Goal: Use online tool/utility: Utilize a website feature to perform a specific function

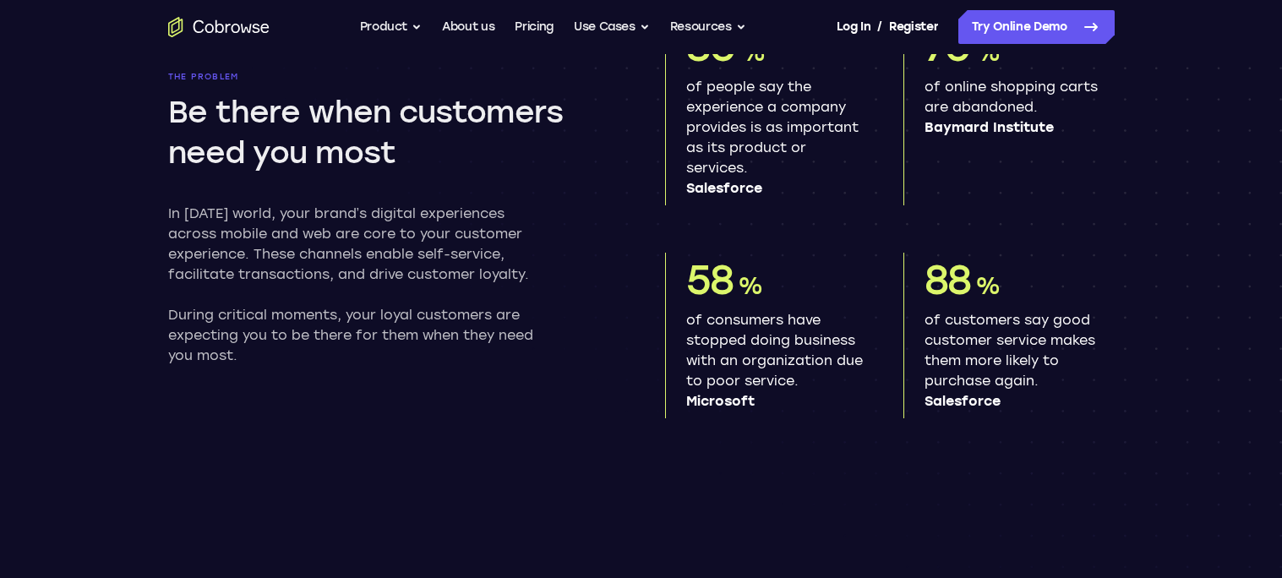
scroll to position [955, 0]
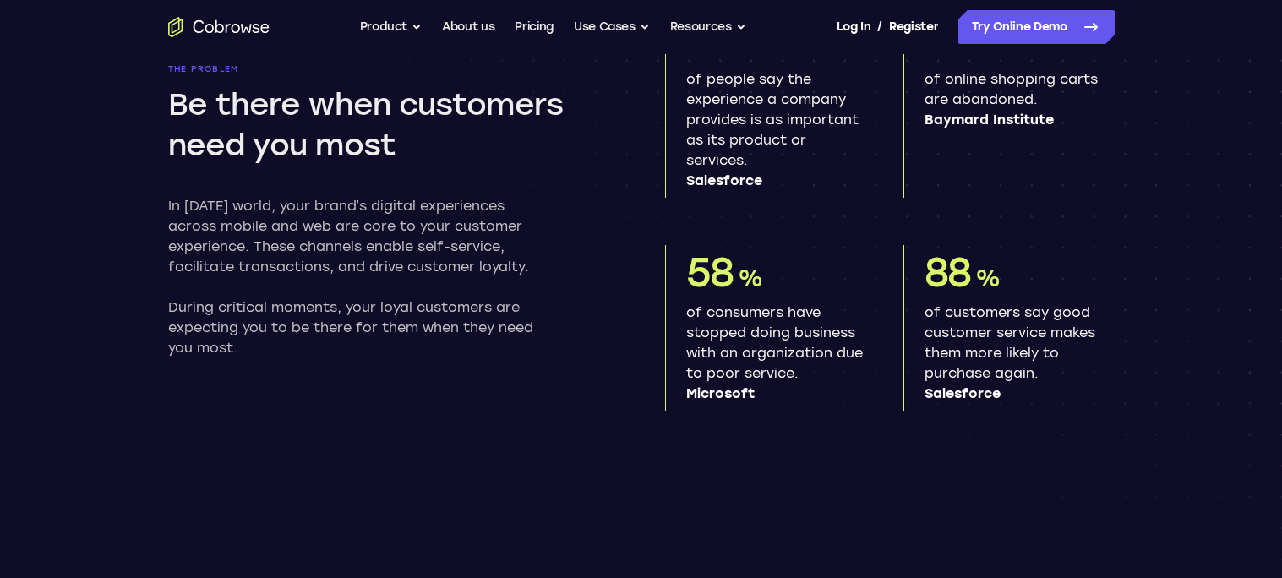
click at [200, 31] on icon "Go to the home page" at bounding box center [198, 26] width 11 height 13
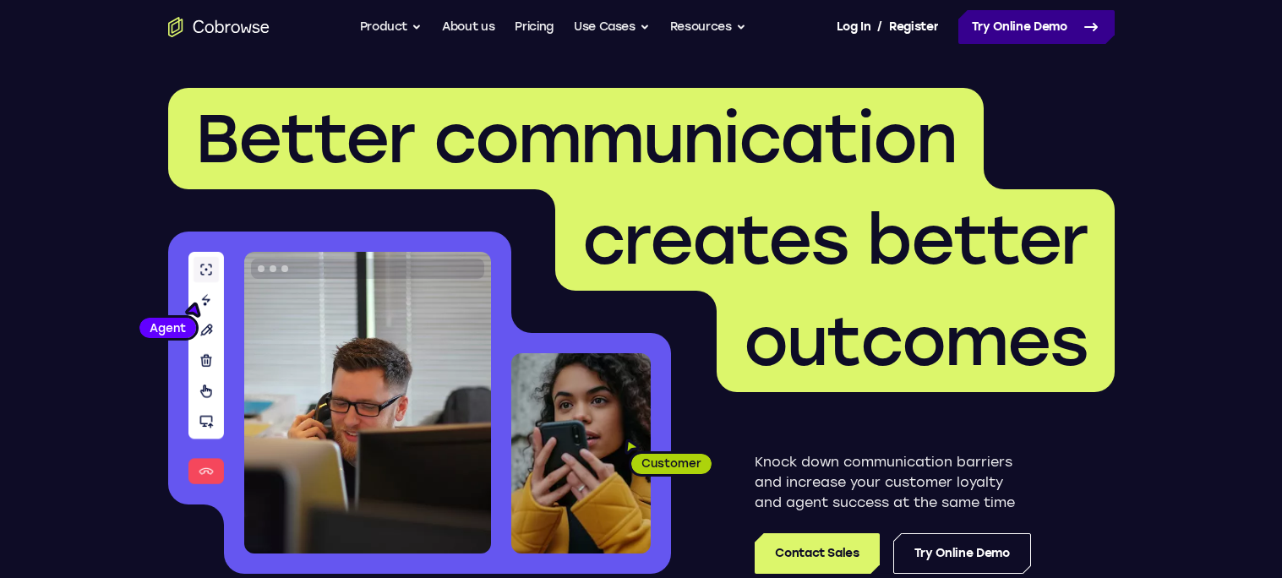
click at [1071, 27] on link "Try Online Demo" at bounding box center [1037, 27] width 156 height 34
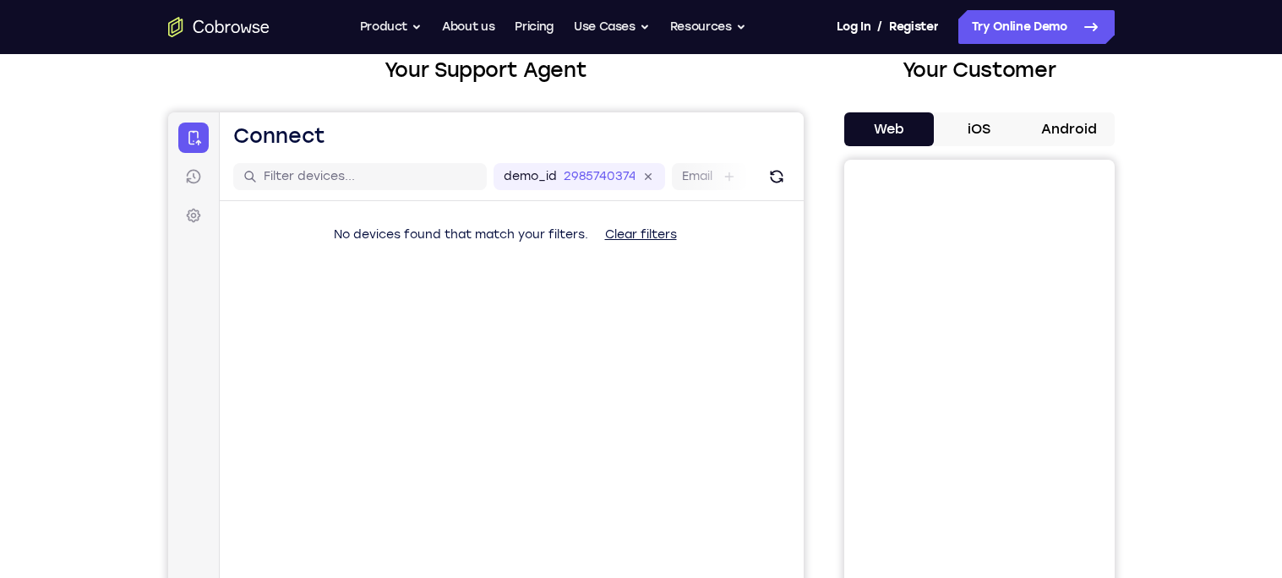
scroll to position [115, 0]
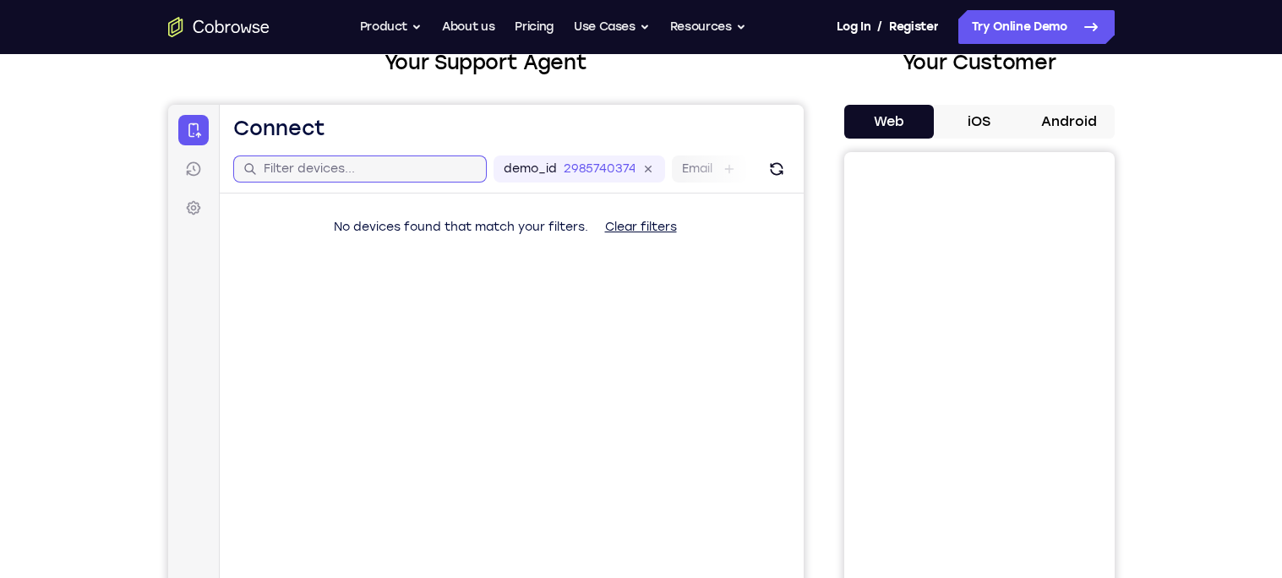
click at [429, 171] on input "text" at bounding box center [369, 169] width 213 height 17
type input "games"
click at [652, 172] on icon at bounding box center [647, 169] width 19 height 19
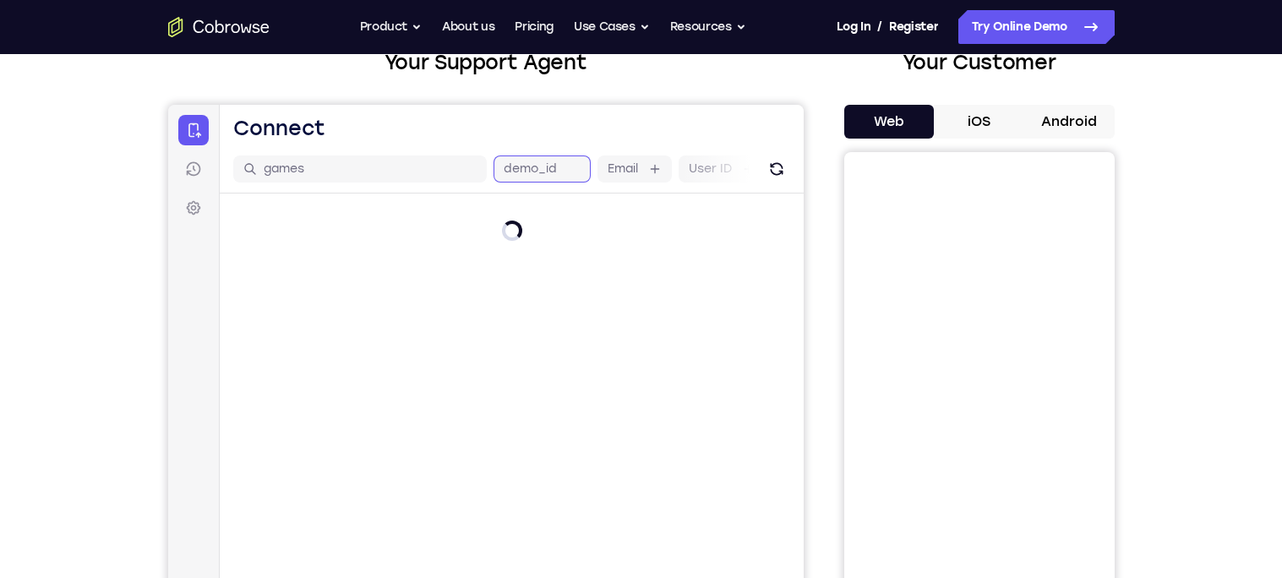
scroll to position [0, 88]
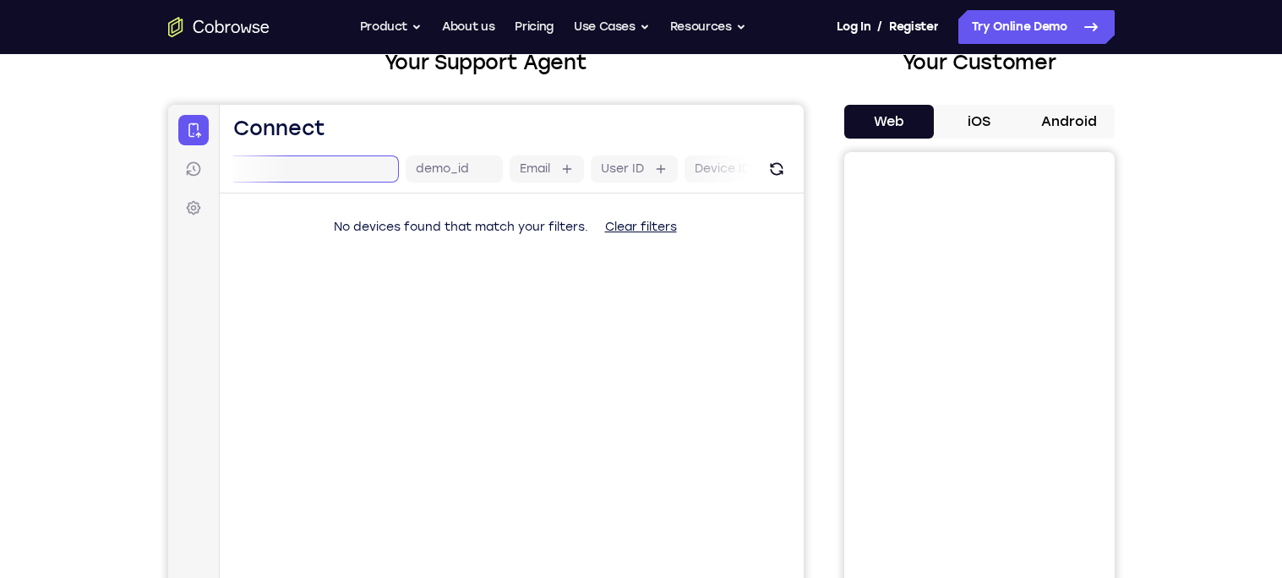
click at [278, 175] on input "games" at bounding box center [281, 169] width 213 height 17
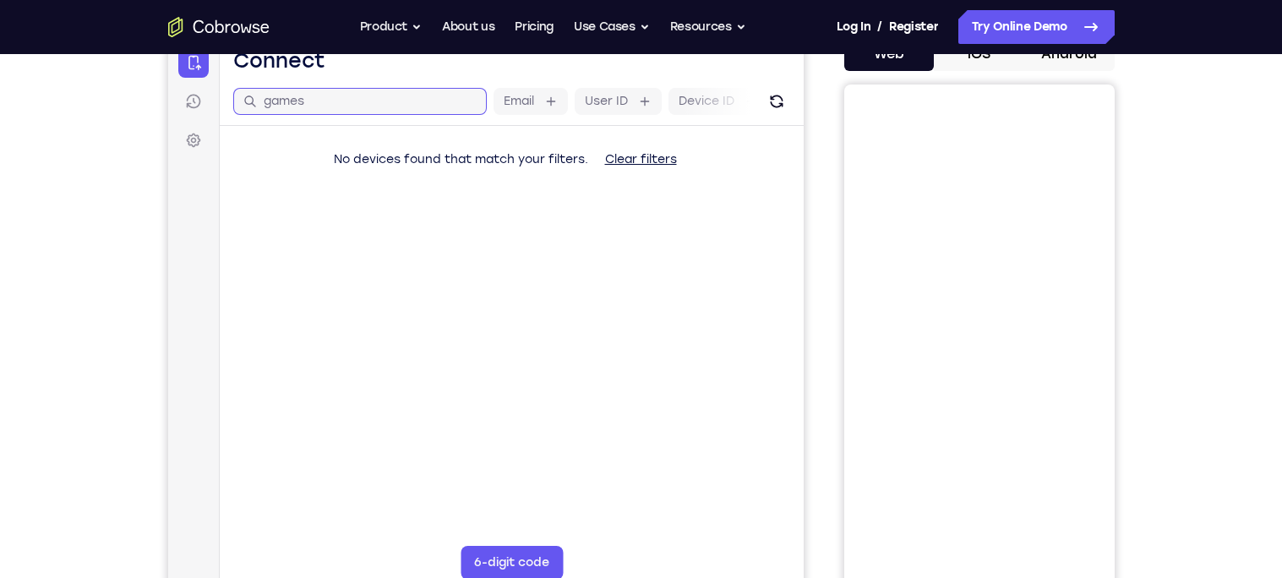
scroll to position [36, 0]
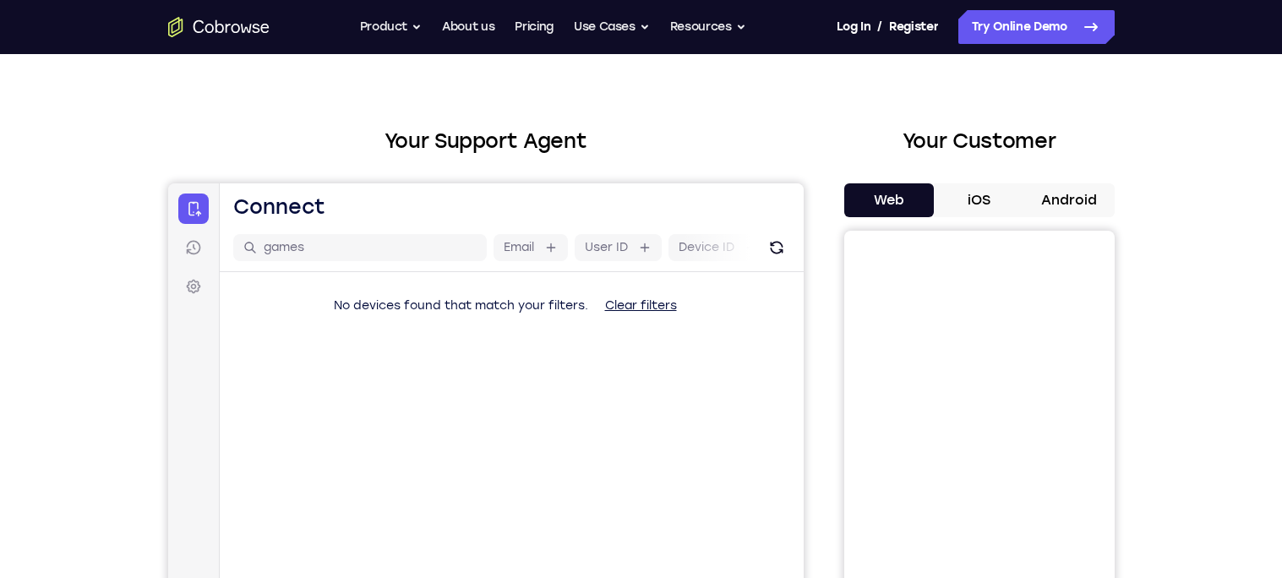
click at [1001, 197] on button "iOS" at bounding box center [979, 200] width 90 height 34
click at [1065, 196] on button "Android" at bounding box center [1070, 200] width 90 height 34
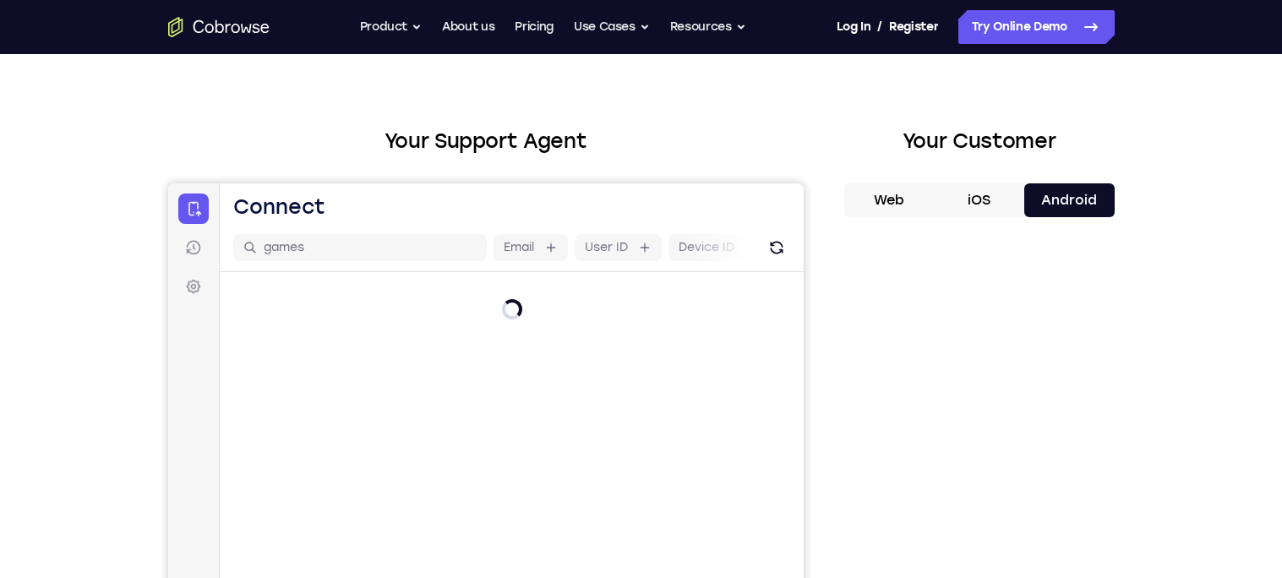
click at [996, 196] on button "iOS" at bounding box center [979, 200] width 90 height 34
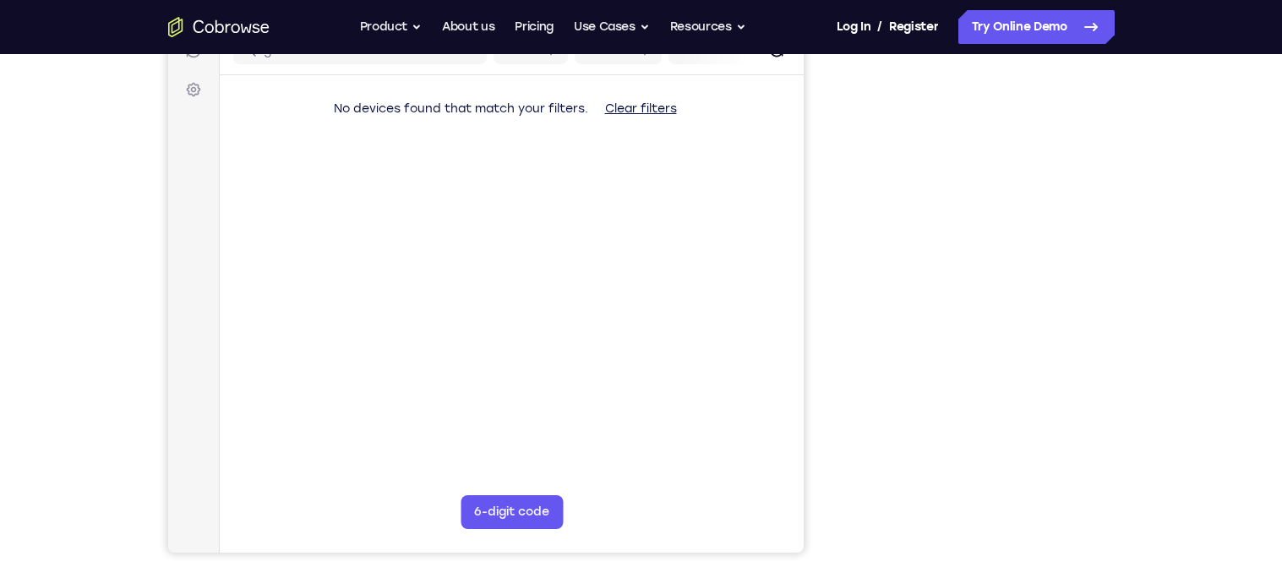
scroll to position [236, 0]
click at [1169, 237] on div "Your Support Agent Your Customer Web iOS Android Next Steps We’d be happy to gi…" at bounding box center [642, 375] width 1082 height 1115
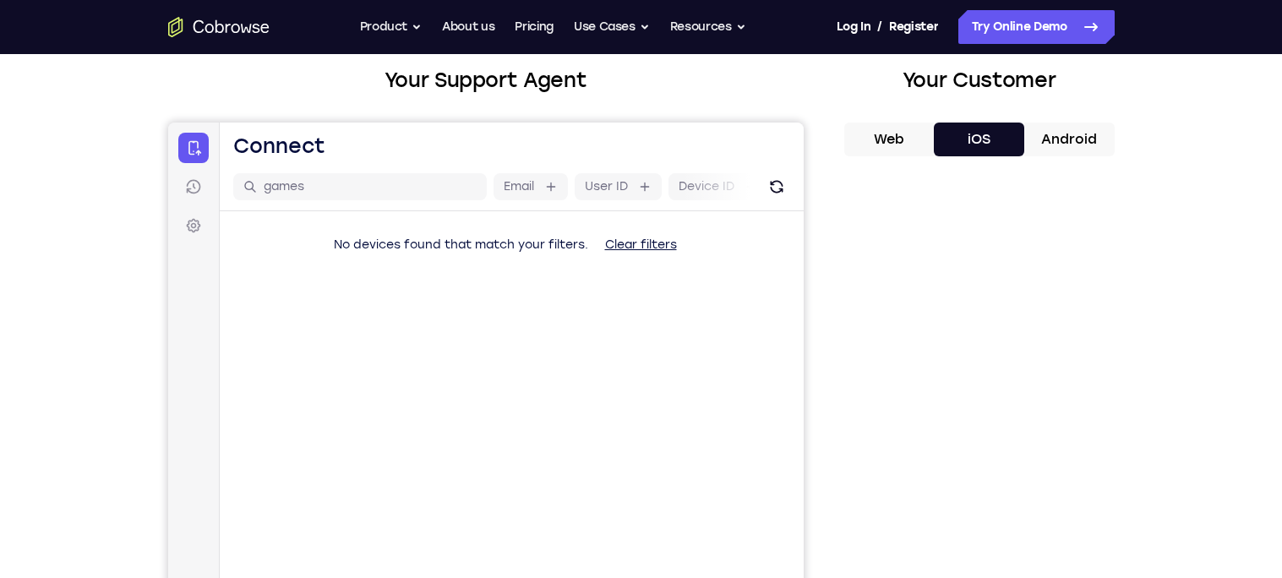
scroll to position [0, 0]
